Goal: Task Accomplishment & Management: Manage account settings

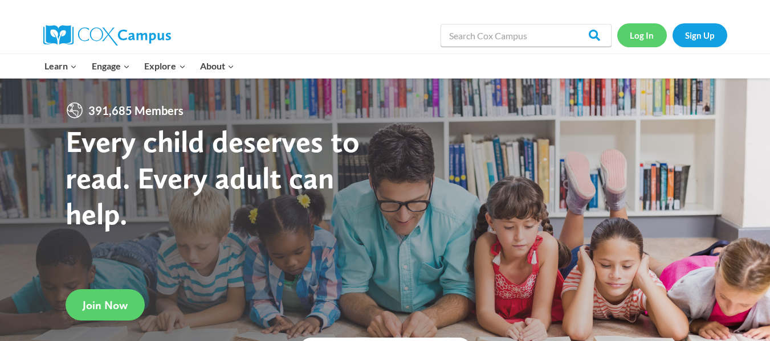
click at [643, 32] on link "Log In" at bounding box center [642, 34] width 50 height 23
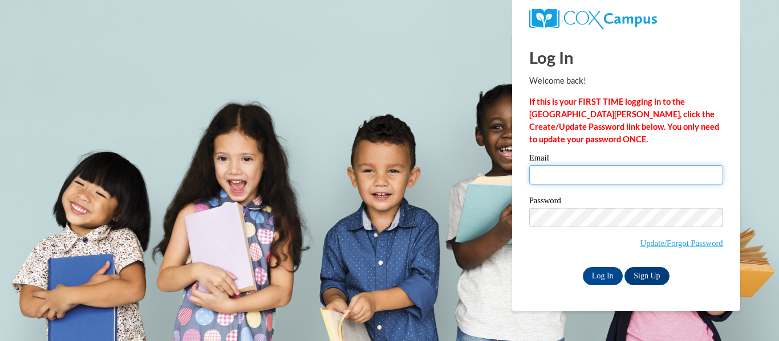
type input "dbethel@kusd.edu"
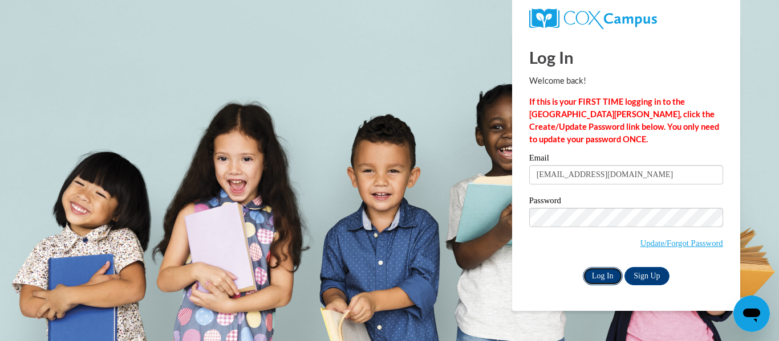
click at [594, 277] on input "Log In" at bounding box center [602, 276] width 40 height 18
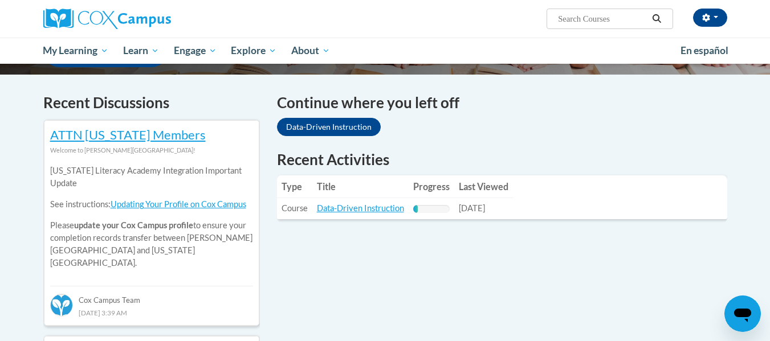
scroll to position [326, 0]
